Goal: Use online tool/utility: Utilize a website feature to perform a specific function

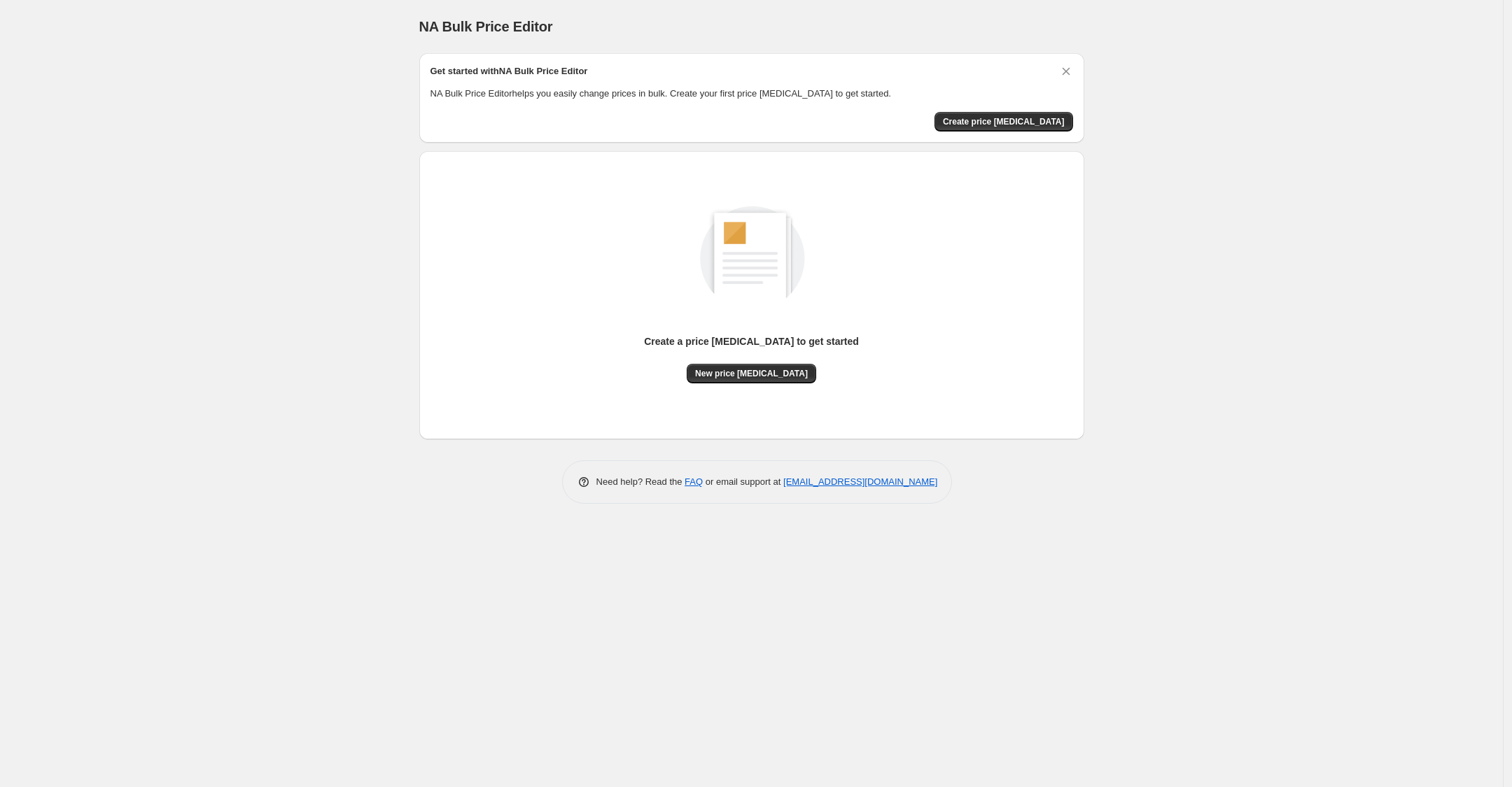
click at [763, 383] on div "Create a price [MEDICAL_DATA] to get started New price [MEDICAL_DATA]" at bounding box center [752, 295] width 643 height 266
click at [754, 377] on span "New price [MEDICAL_DATA]" at bounding box center [751, 373] width 113 height 11
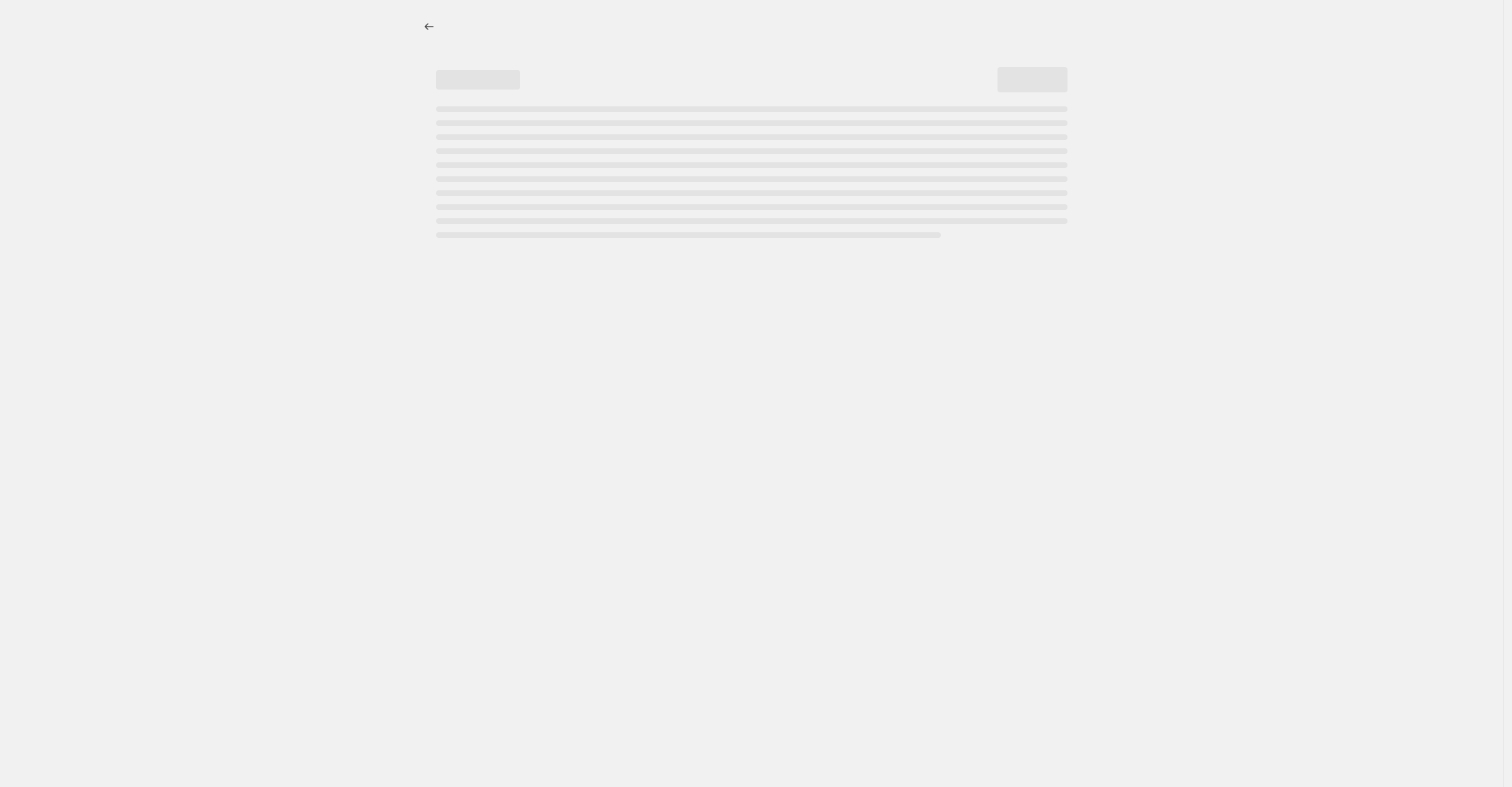
select select "percentage"
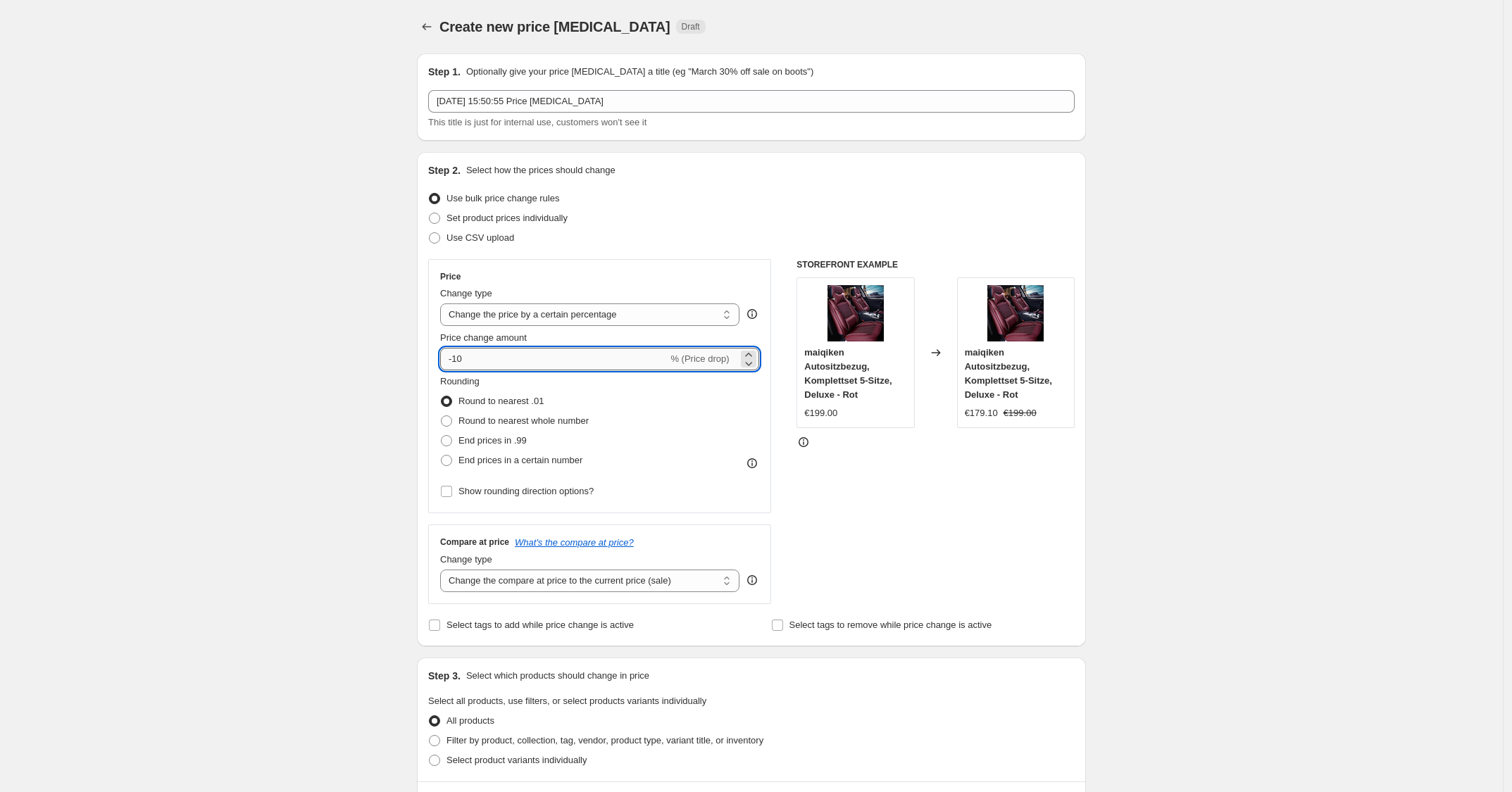
click at [534, 365] on input "-10" at bounding box center [554, 359] width 227 height 23
type input "-1"
type input "-30"
click at [691, 225] on div "Set product prices individually" at bounding box center [752, 218] width 647 height 20
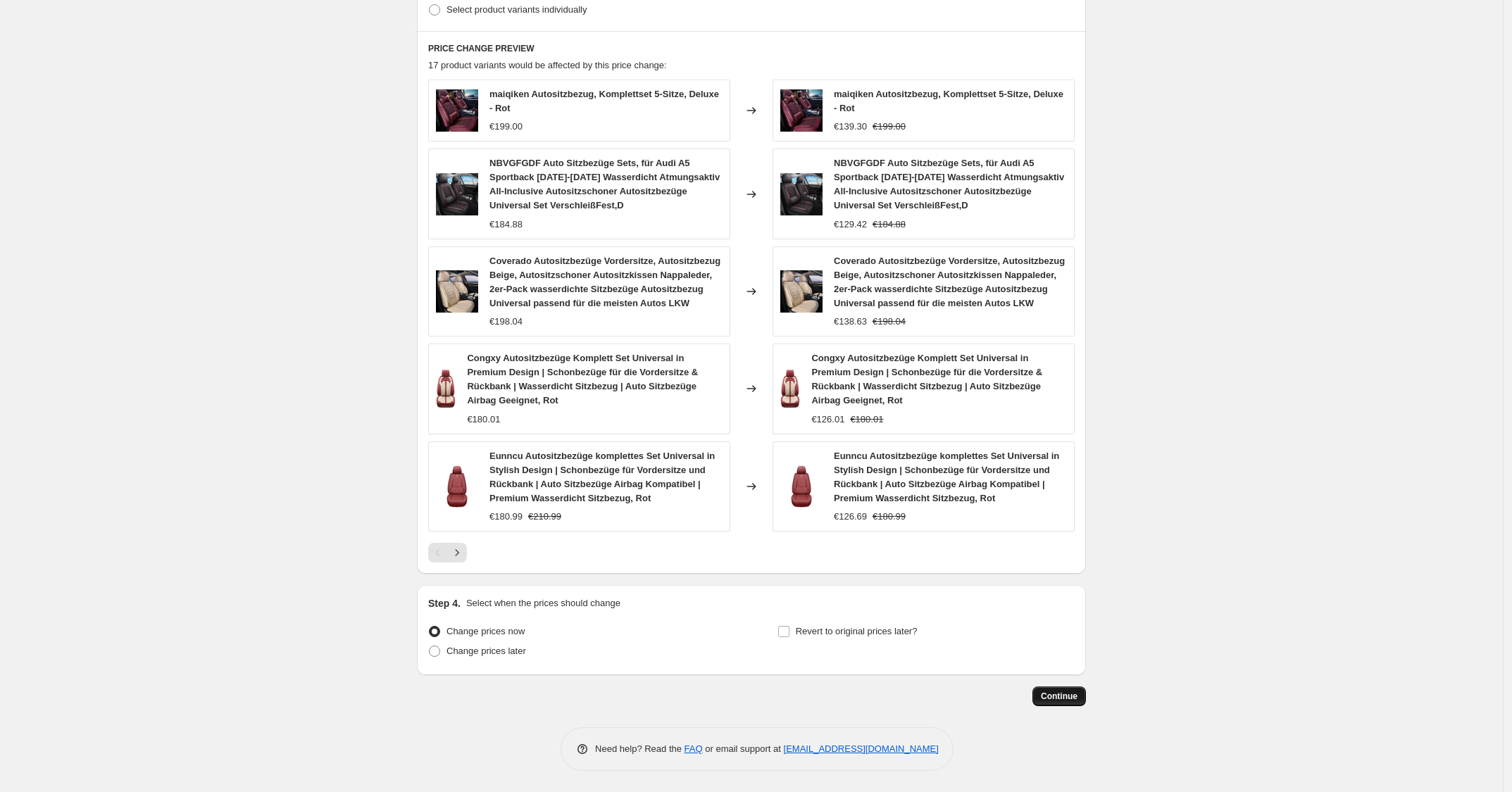
click at [1051, 696] on span "Continue" at bounding box center [1059, 696] width 37 height 11
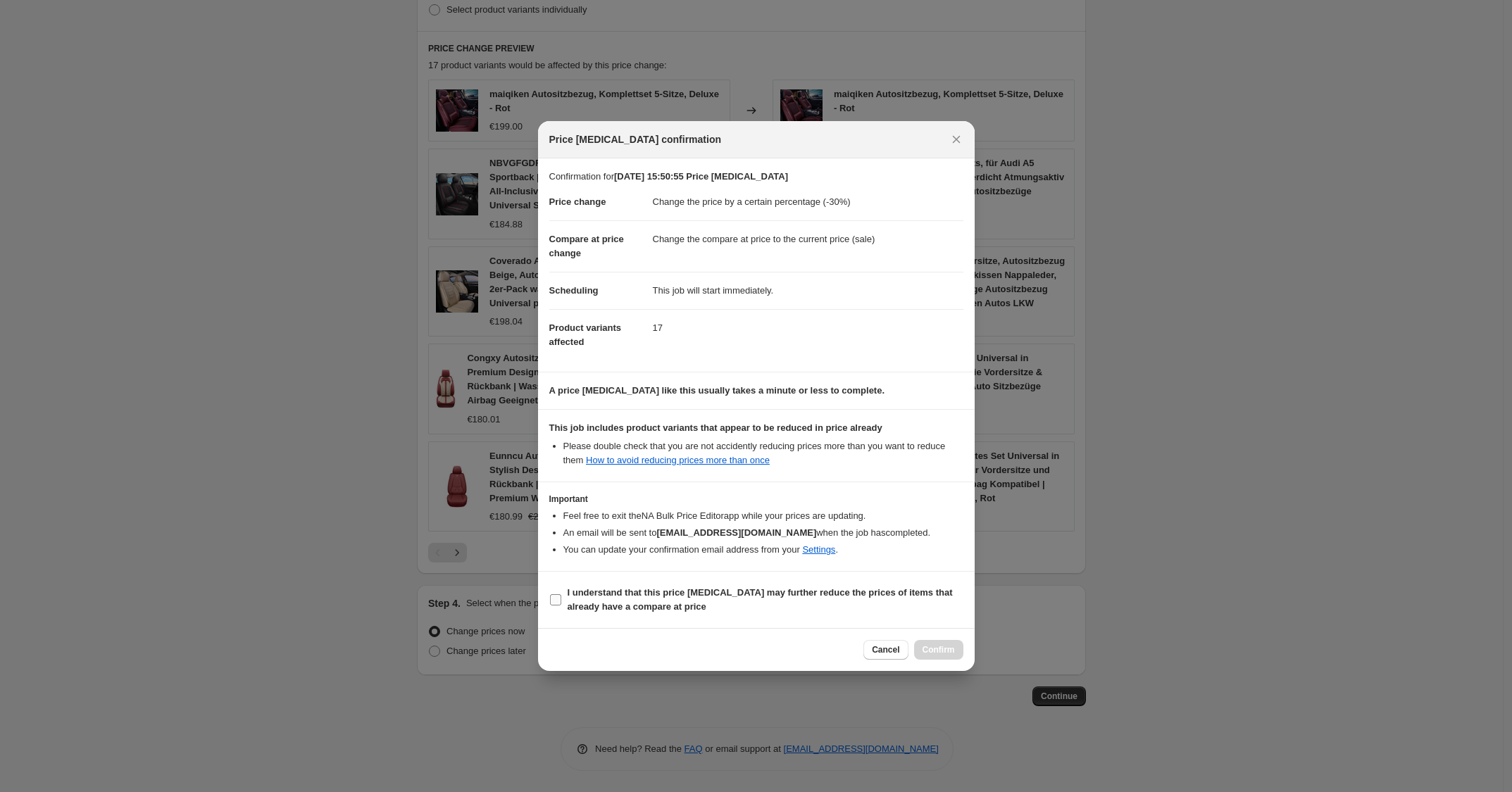
click at [937, 613] on span "I understand that this price [MEDICAL_DATA] may further reduce the prices of it…" at bounding box center [765, 599] width 396 height 28
click at [561, 606] on input "I understand that this price [MEDICAL_DATA] may further reduce the prices of it…" at bounding box center [555, 599] width 11 height 11
checkbox input "true"
click at [944, 656] on span "Confirm" at bounding box center [938, 649] width 32 height 11
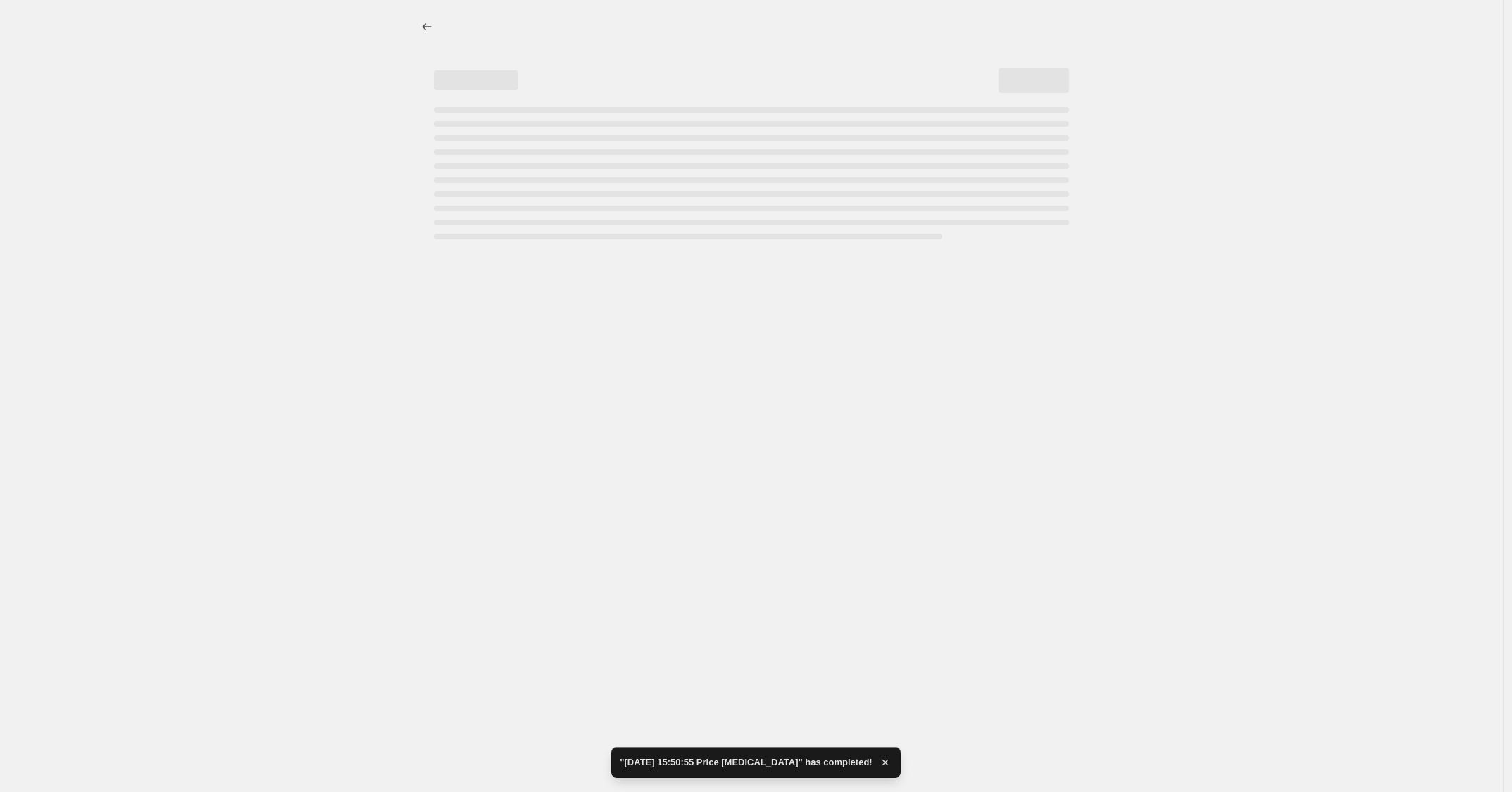
select select "percentage"
